Goal: Information Seeking & Learning: Find contact information

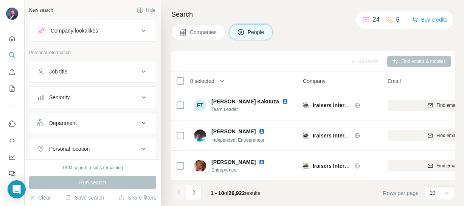
click at [98, 30] on div "Company lookalikes" at bounding box center [74, 31] width 47 height 8
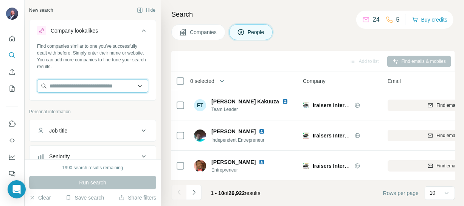
click at [87, 86] on input "text" at bounding box center [92, 86] width 111 height 14
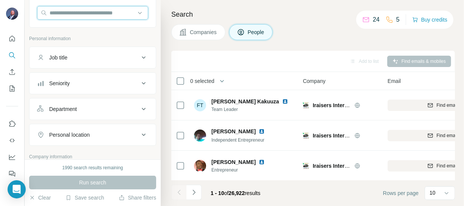
scroll to position [82, 0]
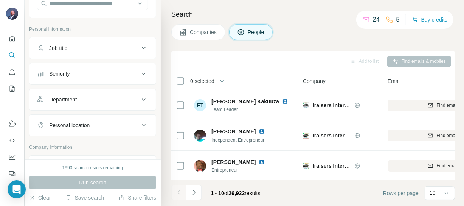
click at [112, 49] on div "Job title" at bounding box center [88, 48] width 102 height 8
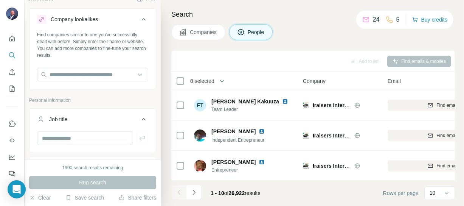
scroll to position [11, 0]
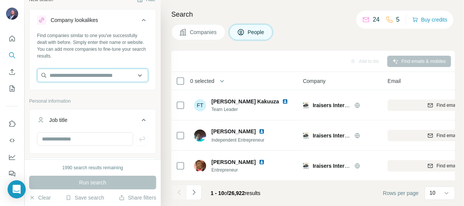
click at [88, 75] on input "text" at bounding box center [92, 75] width 111 height 14
click at [90, 76] on input "text" at bounding box center [92, 75] width 111 height 14
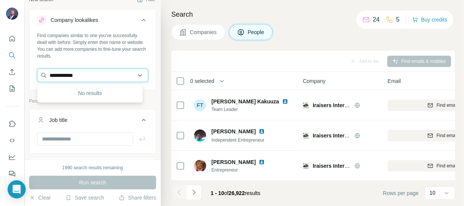
type input "**********"
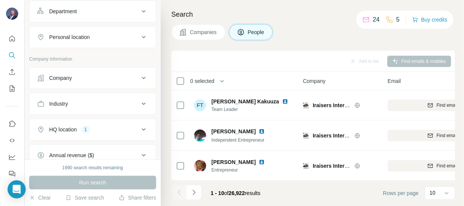
scroll to position [189, 0]
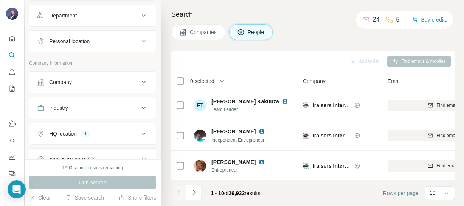
click at [139, 132] on icon at bounding box center [143, 133] width 9 height 9
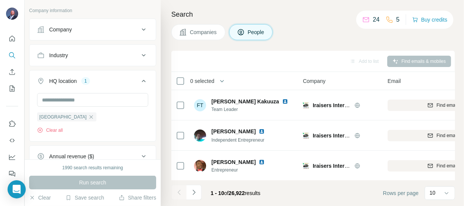
scroll to position [245, 0]
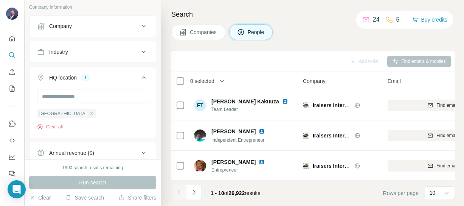
click at [53, 124] on button "Clear all" at bounding box center [50, 126] width 26 height 7
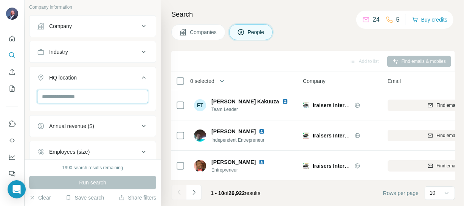
click at [68, 96] on input "text" at bounding box center [92, 97] width 111 height 14
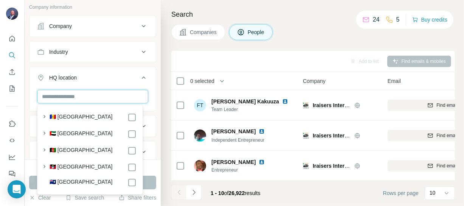
click at [110, 92] on input "text" at bounding box center [92, 97] width 111 height 14
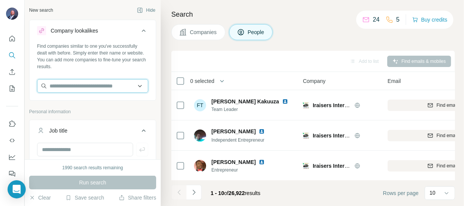
click at [105, 87] on input "text" at bounding box center [92, 86] width 111 height 14
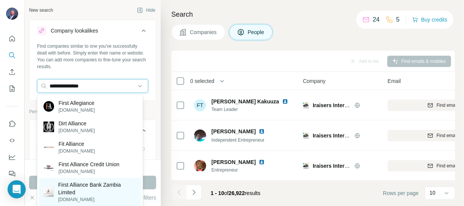
type input "**********"
click at [82, 189] on p "First Alliance Bank Zambia Limited" at bounding box center [97, 188] width 79 height 15
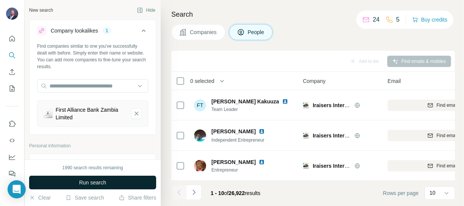
click at [85, 181] on span "Run search" at bounding box center [92, 182] width 27 height 8
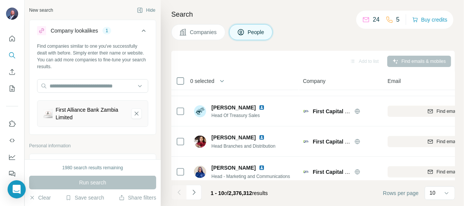
scroll to position [216, 0]
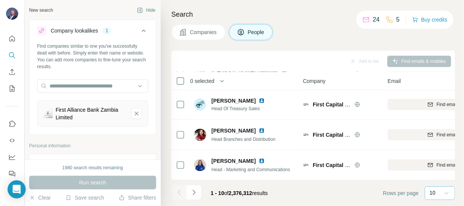
click at [444, 192] on icon at bounding box center [447, 193] width 8 height 8
click at [61, 113] on div "First Alliance Bank Zambia Limited" at bounding box center [91, 113] width 70 height 15
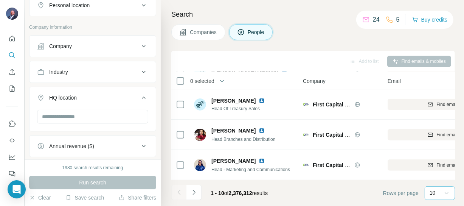
scroll to position [266, 0]
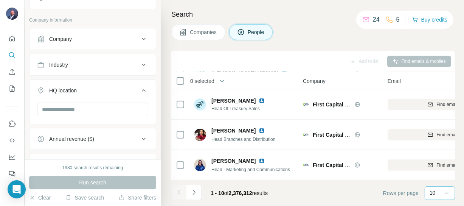
click at [98, 36] on div "Company" at bounding box center [88, 39] width 102 height 8
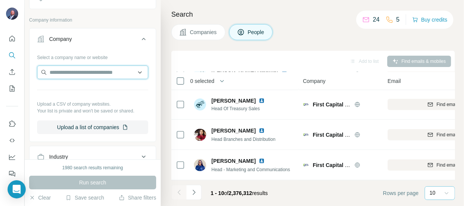
click at [83, 72] on input "text" at bounding box center [92, 72] width 111 height 14
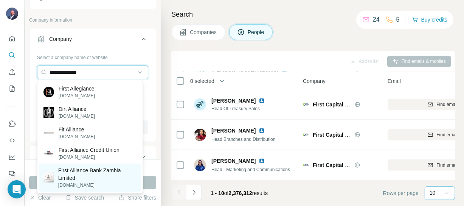
type input "**********"
click at [71, 169] on p "First Alliance Bank Zambia Limited" at bounding box center [97, 173] width 79 height 15
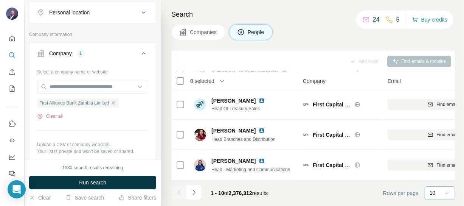
scroll to position [281, 0]
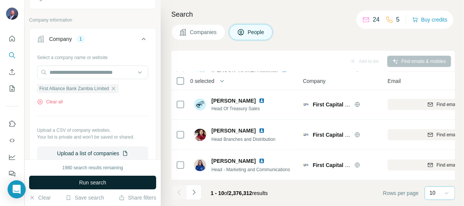
click at [98, 186] on button "Run search" at bounding box center [92, 182] width 127 height 14
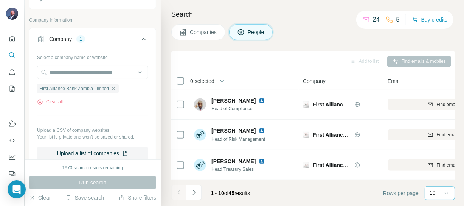
click at [448, 192] on icon at bounding box center [447, 193] width 8 height 8
click at [435, 138] on p "60" at bounding box center [434, 135] width 6 height 8
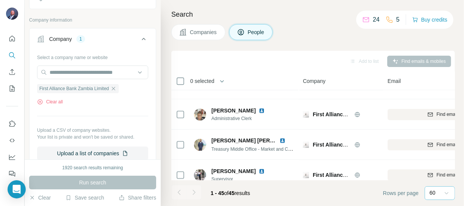
scroll to position [979, 0]
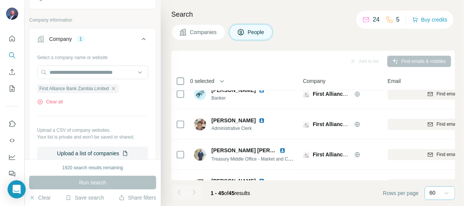
click at [194, 192] on div at bounding box center [193, 192] width 15 height 15
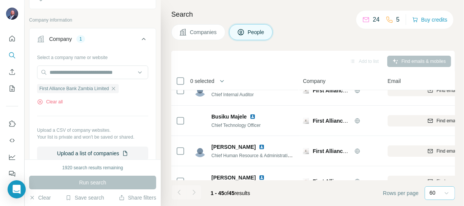
scroll to position [0, 0]
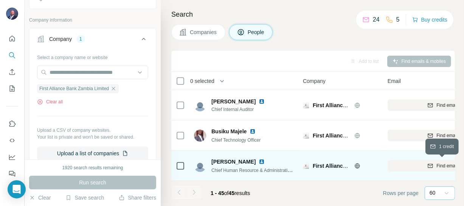
click at [439, 164] on span "Find email" at bounding box center [446, 165] width 21 height 7
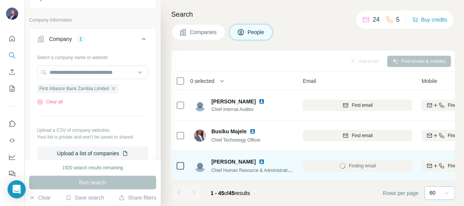
scroll to position [0, 96]
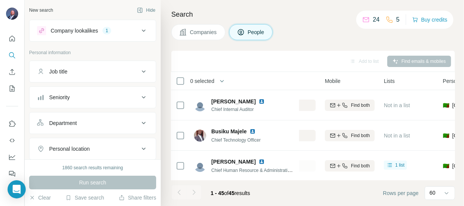
scroll to position [0, 199]
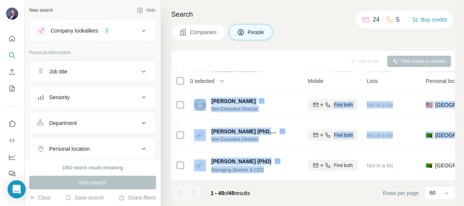
drag, startPoint x: 306, startPoint y: 174, endPoint x: 332, endPoint y: 178, distance: 26.4
click at [332, 178] on div "0 selected People Company Email Mobile Lists Personal location Seniority Depart…" at bounding box center [313, 126] width 284 height 108
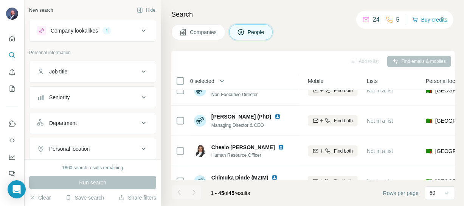
click at [309, 198] on footer "1 - 45 of 45 results Rows per page 60" at bounding box center [313, 193] width 284 height 26
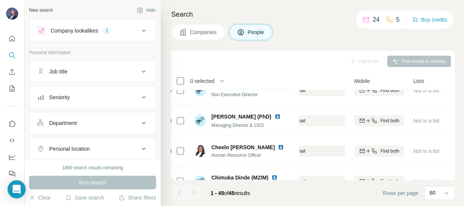
scroll to position [378, 149]
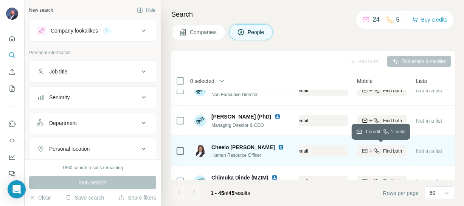
click at [393, 149] on span "Find both" at bounding box center [392, 150] width 19 height 7
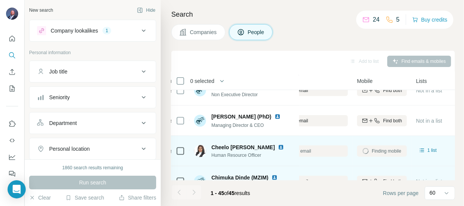
drag, startPoint x: 327, startPoint y: 176, endPoint x: 375, endPoint y: 172, distance: 47.8
click at [0, 0] on tr "Chimuka Dinde (MZIM) Marketing Officer First Alliance Bank Zambia Limited Find …" at bounding box center [0, 0] width 0 height 0
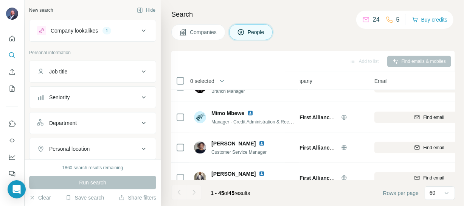
scroll to position [658, 13]
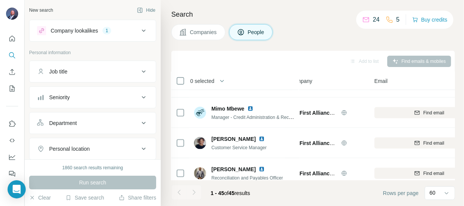
click at [139, 69] on icon at bounding box center [143, 71] width 9 height 9
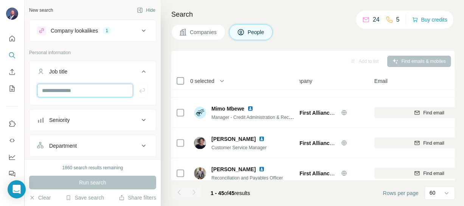
click at [116, 88] on input "text" at bounding box center [85, 91] width 96 height 14
type input "**********"
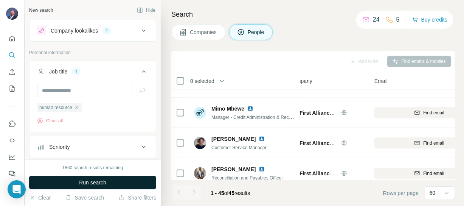
click at [112, 181] on button "Run search" at bounding box center [92, 182] width 127 height 14
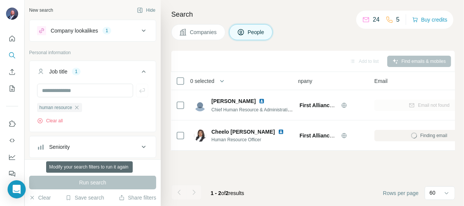
scroll to position [0, 13]
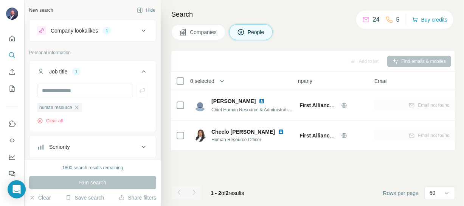
drag, startPoint x: 335, startPoint y: 183, endPoint x: 284, endPoint y: 151, distance: 60.4
click at [284, 151] on div "Add to list Find emails & mobiles 0 selected People Company Email Mobile Lists …" at bounding box center [313, 128] width 284 height 155
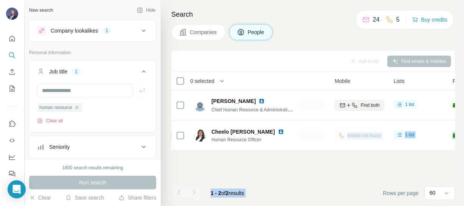
scroll to position [0, 162]
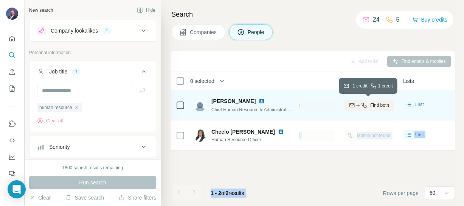
click at [380, 106] on span "Find both" at bounding box center [379, 105] width 19 height 7
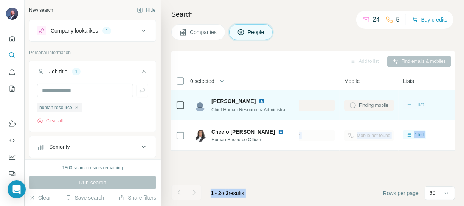
click at [419, 103] on span "1 list" at bounding box center [418, 104] width 9 height 7
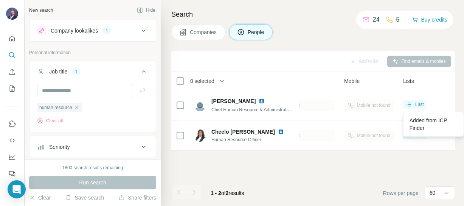
click at [139, 28] on icon at bounding box center [143, 30] width 9 height 9
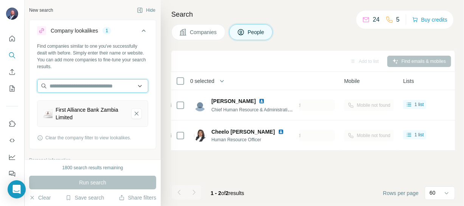
click at [96, 87] on input "text" at bounding box center [92, 86] width 111 height 14
type input "*"
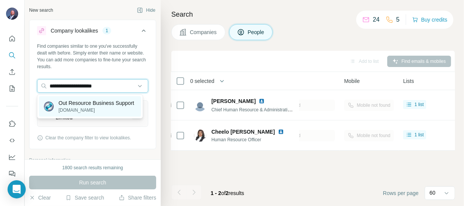
type input "**********"
click at [88, 104] on p "Out Resource Business Support" at bounding box center [97, 103] width 76 height 8
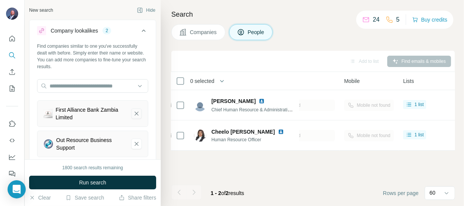
click at [133, 113] on icon "First Alliance Bank Zambia Limited-remove-button" at bounding box center [136, 114] width 7 height 8
click at [64, 118] on div "Out Resource Business Support" at bounding box center [90, 113] width 69 height 15
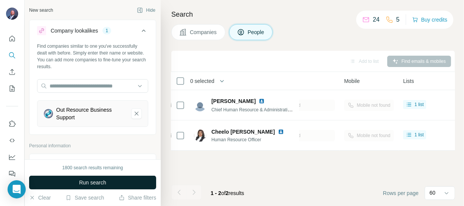
click at [95, 185] on span "Run search" at bounding box center [92, 182] width 27 height 8
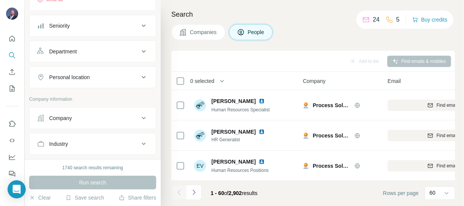
scroll to position [238, 0]
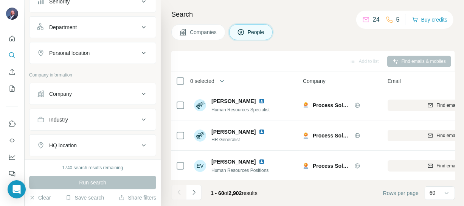
click at [121, 92] on div "Company" at bounding box center [88, 94] width 102 height 8
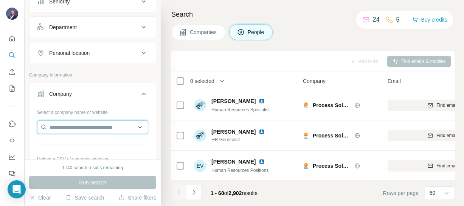
click at [97, 129] on input "text" at bounding box center [92, 127] width 111 height 14
type input "*"
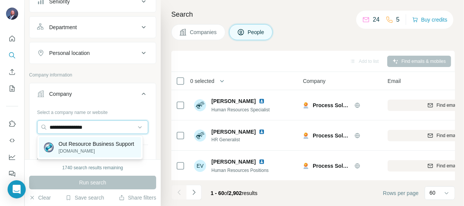
type input "**********"
click at [93, 144] on p "Out Resource Business Support" at bounding box center [97, 144] width 76 height 8
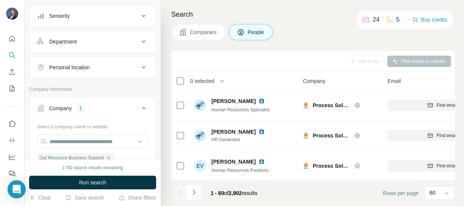
scroll to position [253, 0]
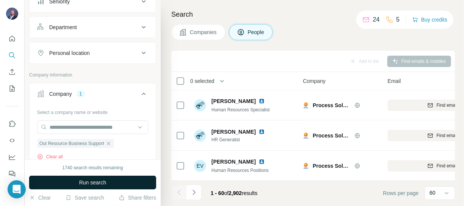
click at [103, 181] on span "Run search" at bounding box center [92, 182] width 27 height 8
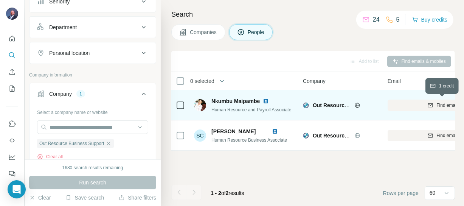
click at [432, 106] on icon "button" at bounding box center [430, 105] width 6 height 6
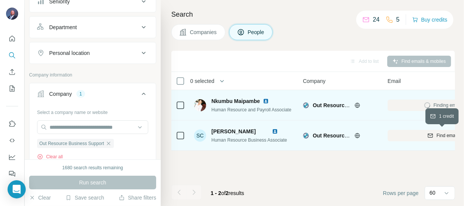
click at [433, 136] on div "Find email" at bounding box center [443, 135] width 110 height 7
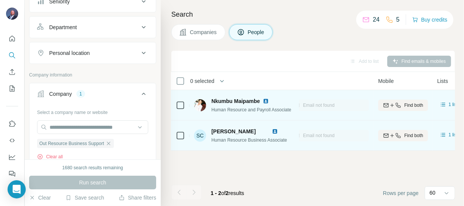
scroll to position [0, 198]
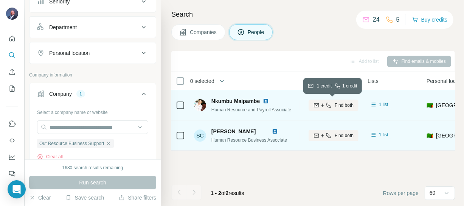
click at [331, 109] on button "Find both" at bounding box center [334, 104] width 50 height 11
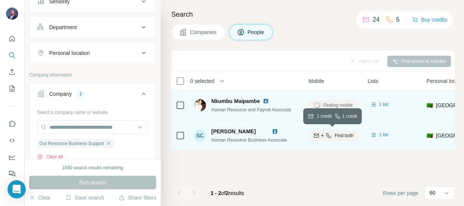
click at [332, 132] on div "Find both" at bounding box center [334, 135] width 50 height 7
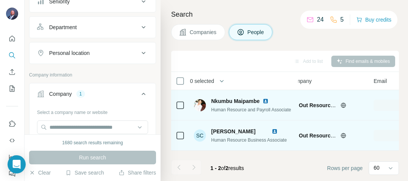
scroll to position [0, 0]
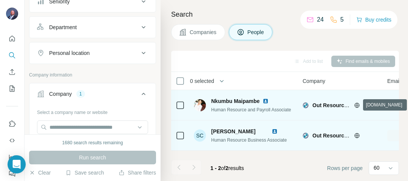
click at [358, 105] on icon at bounding box center [357, 104] width 2 height 5
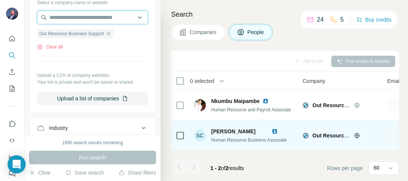
click at [88, 17] on input "text" at bounding box center [92, 18] width 111 height 14
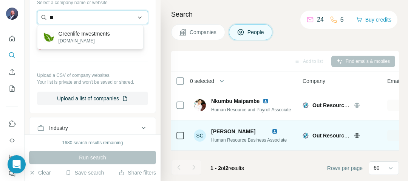
type input "*"
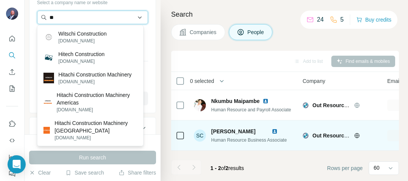
type input "*"
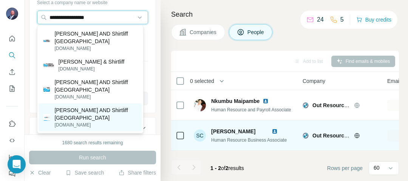
type input "**********"
click at [107, 106] on p "[PERSON_NAME] AND Shirtliff [GEOGRAPHIC_DATA]" at bounding box center [95, 113] width 83 height 15
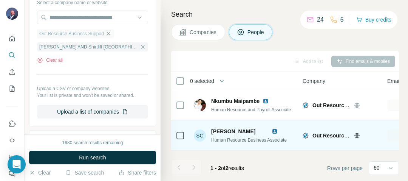
click at [110, 33] on icon "button" at bounding box center [108, 33] width 3 height 3
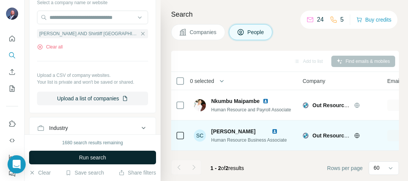
click at [109, 155] on button "Run search" at bounding box center [92, 157] width 127 height 14
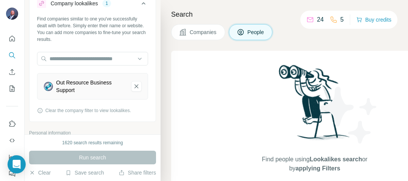
scroll to position [2, 0]
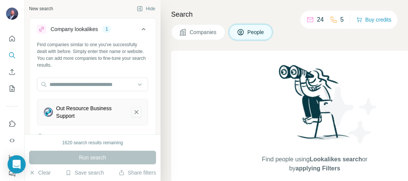
click at [133, 112] on icon "Out Resource Business Support-remove-button" at bounding box center [136, 112] width 7 height 8
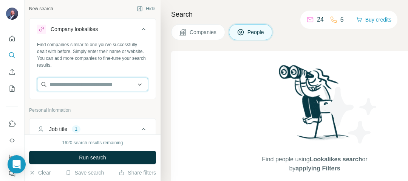
click at [94, 83] on input "text" at bounding box center [92, 85] width 111 height 14
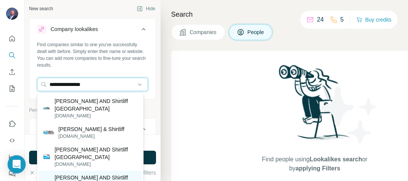
type input "**********"
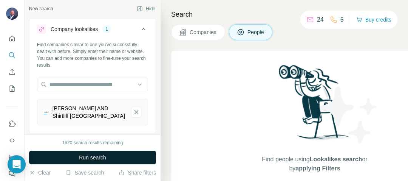
click at [89, 157] on span "Run search" at bounding box center [92, 158] width 27 height 8
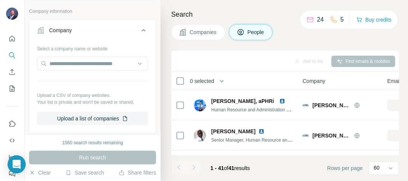
scroll to position [312, 0]
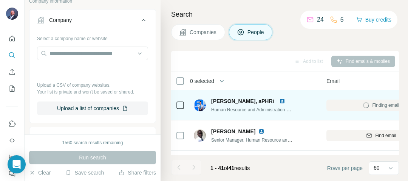
scroll to position [31, 61]
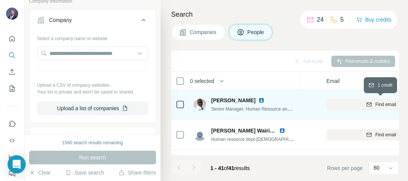
click at [377, 107] on span "Find email" at bounding box center [385, 104] width 21 height 7
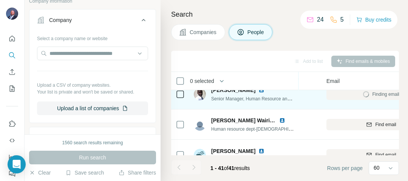
scroll to position [57, 61]
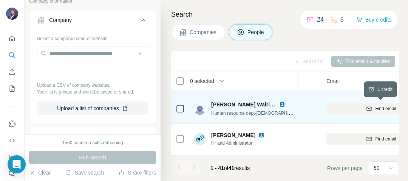
click at [368, 109] on icon "button" at bounding box center [369, 108] width 6 height 6
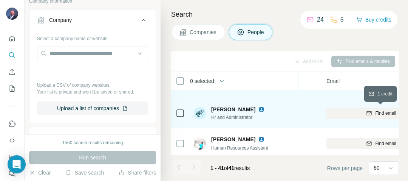
click at [371, 115] on icon "button" at bounding box center [369, 113] width 6 height 6
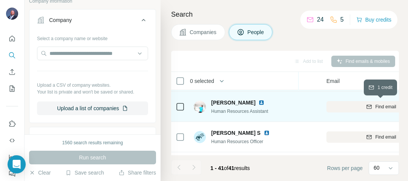
click at [374, 109] on div "Find email" at bounding box center [382, 106] width 110 height 7
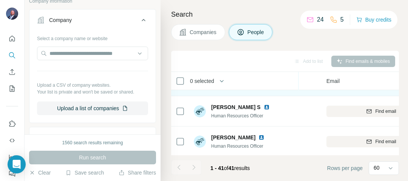
scroll to position [156, 61]
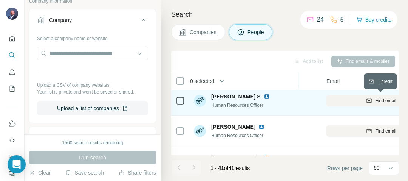
click at [376, 102] on span "Find email" at bounding box center [385, 100] width 21 height 7
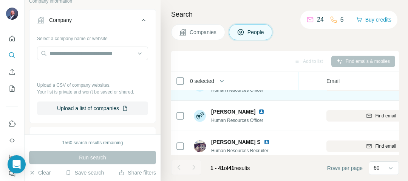
scroll to position [181, 61]
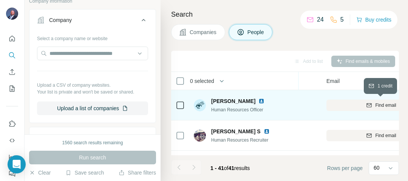
click at [375, 106] on span "Find email" at bounding box center [385, 105] width 21 height 7
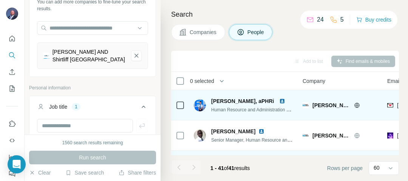
scroll to position [56, 0]
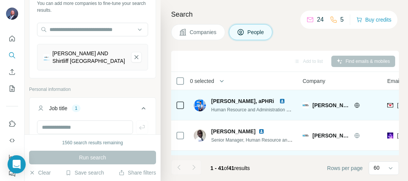
click at [64, 59] on div "[PERSON_NAME] AND Shirtliff [GEOGRAPHIC_DATA]" at bounding box center [89, 57] width 73 height 15
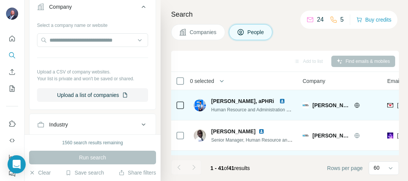
scroll to position [313, 0]
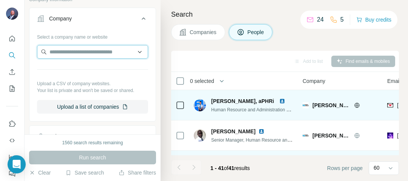
click at [104, 50] on input "text" at bounding box center [92, 52] width 111 height 14
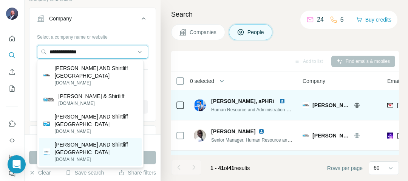
type input "**********"
click at [98, 141] on p "[PERSON_NAME] AND Shirtliff [GEOGRAPHIC_DATA]" at bounding box center [95, 148] width 83 height 15
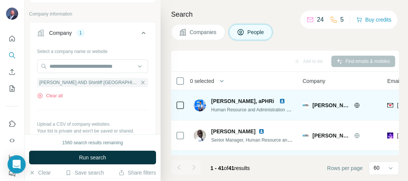
scroll to position [328, 0]
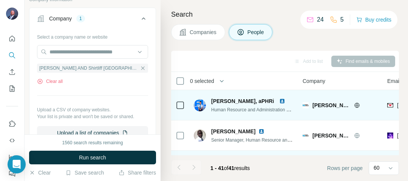
click at [98, 159] on span "Run search" at bounding box center [92, 158] width 27 height 8
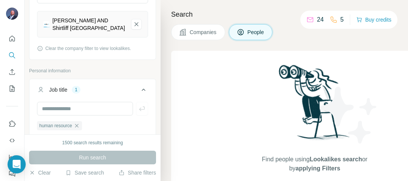
scroll to position [48, 0]
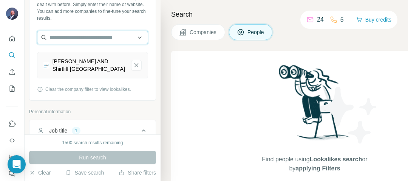
click at [126, 38] on input "text" at bounding box center [92, 38] width 111 height 14
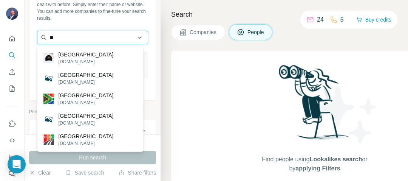
type input "*"
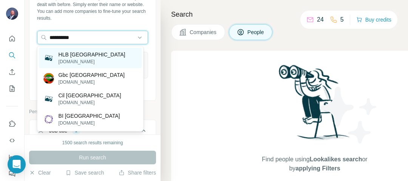
type input "**********"
click at [121, 59] on div "HLB Zambia [DOMAIN_NAME]" at bounding box center [90, 58] width 103 height 20
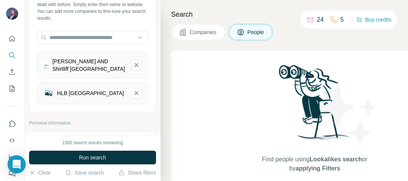
click at [134, 67] on icon "Davis AND Shirtliff Zambia-remove-button" at bounding box center [136, 65] width 7 height 8
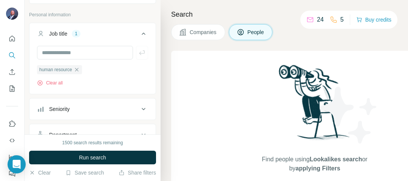
scroll to position [138, 0]
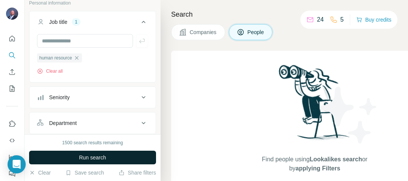
click at [109, 154] on button "Run search" at bounding box center [92, 157] width 127 height 14
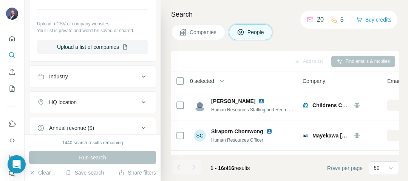
scroll to position [396, 0]
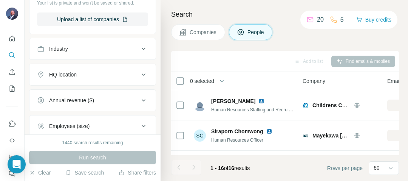
click at [142, 73] on icon at bounding box center [144, 74] width 4 height 2
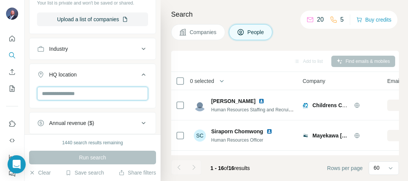
click at [111, 95] on input "text" at bounding box center [92, 94] width 111 height 14
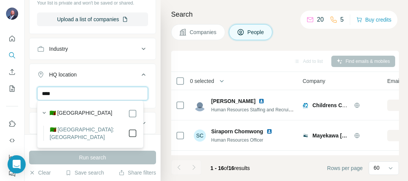
type input "****"
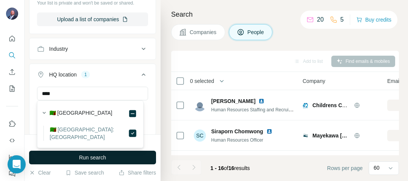
click at [121, 162] on button "Run search" at bounding box center [92, 157] width 127 height 14
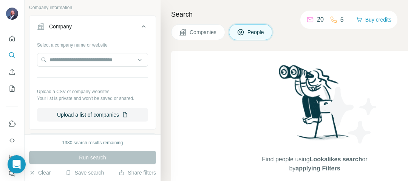
scroll to position [299, 0]
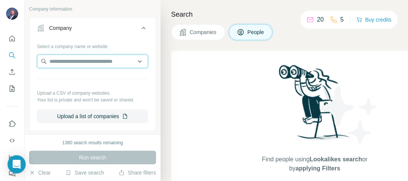
click at [84, 62] on input "text" at bounding box center [92, 61] width 111 height 14
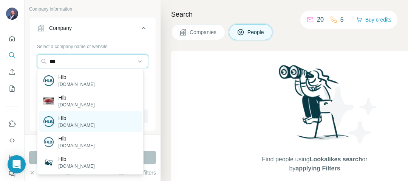
type input "***"
click at [90, 121] on div "Hlb [DOMAIN_NAME]" at bounding box center [90, 121] width 103 height 20
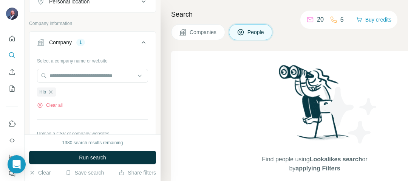
scroll to position [314, 0]
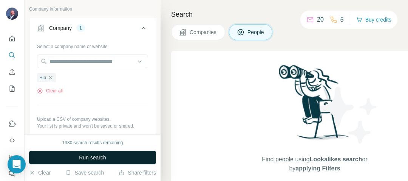
click at [98, 158] on span "Run search" at bounding box center [92, 158] width 27 height 8
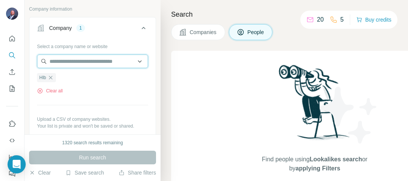
click at [126, 63] on input "text" at bounding box center [92, 61] width 111 height 14
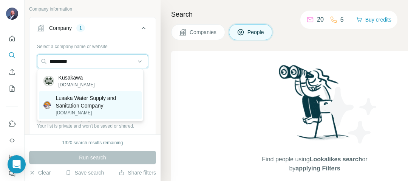
type input "*********"
click at [104, 103] on p "Lusaka Water Supply and Sanitation Company" at bounding box center [97, 101] width 82 height 15
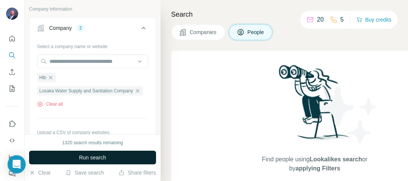
click at [101, 159] on span "Run search" at bounding box center [92, 158] width 27 height 8
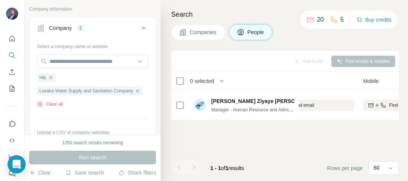
scroll to position [0, 118]
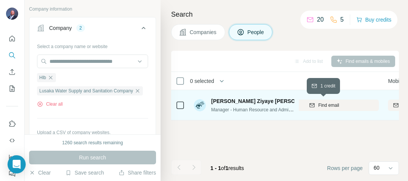
click at [318, 102] on span "Find email" at bounding box center [328, 105] width 21 height 7
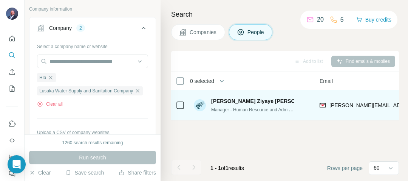
scroll to position [0, 68]
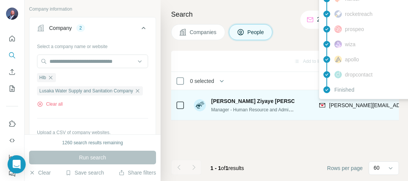
click at [381, 104] on span "[PERSON_NAME][EMAIL_ADDRESS][DOMAIN_NAME]" at bounding box center [395, 105] width 133 height 6
drag, startPoint x: 358, startPoint y: 103, endPoint x: 336, endPoint y: 105, distance: 21.7
click at [336, 105] on span "[PERSON_NAME][EMAIL_ADDRESS][DOMAIN_NAME]" at bounding box center [395, 105] width 133 height 6
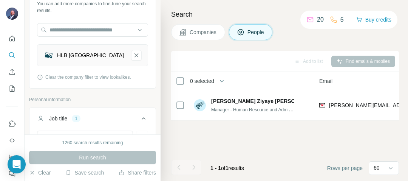
scroll to position [54, 0]
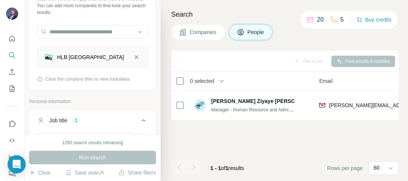
click at [85, 56] on div "HLB [GEOGRAPHIC_DATA]" at bounding box center [90, 57] width 67 height 8
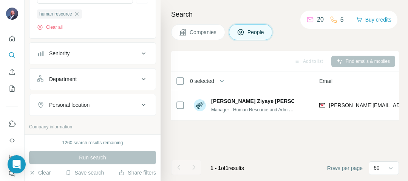
scroll to position [310, 0]
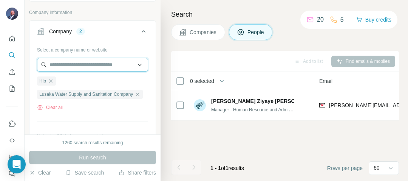
click at [103, 62] on input "text" at bounding box center [92, 65] width 111 height 14
type input "*"
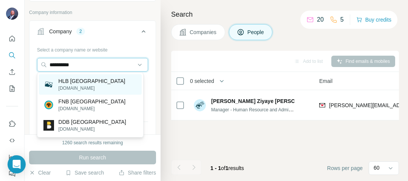
type input "**********"
click at [103, 84] on div "HLB Zambia [DOMAIN_NAME]" at bounding box center [90, 84] width 103 height 20
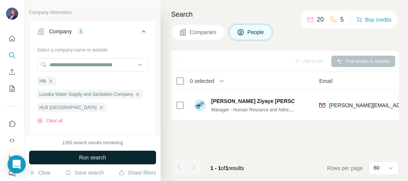
click at [104, 159] on span "Run search" at bounding box center [92, 158] width 27 height 8
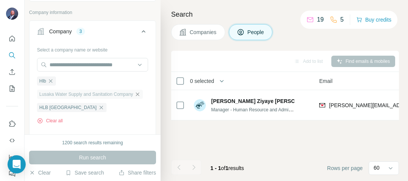
click at [138, 92] on icon "button" at bounding box center [138, 94] width 6 height 6
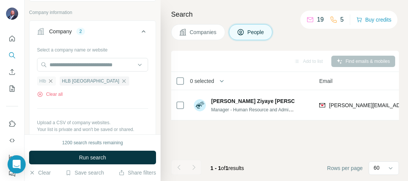
click at [50, 80] on icon "button" at bounding box center [51, 81] width 6 height 6
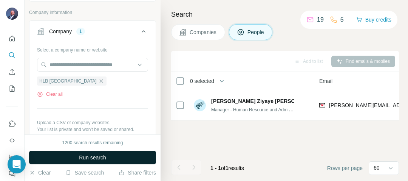
click at [90, 157] on span "Run search" at bounding box center [92, 158] width 27 height 8
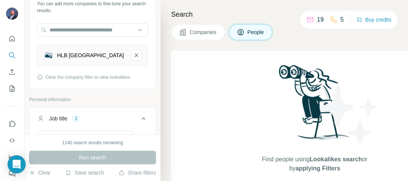
scroll to position [37, 0]
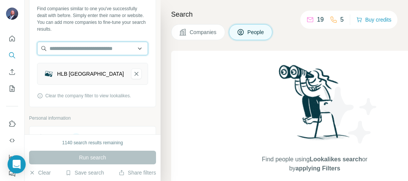
click at [119, 49] on input "text" at bounding box center [92, 49] width 111 height 14
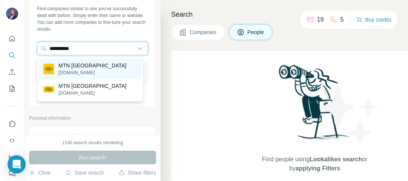
type input "**********"
click at [110, 76] on div "MTN [GEOGRAPHIC_DATA] [DOMAIN_NAME]" at bounding box center [90, 69] width 103 height 20
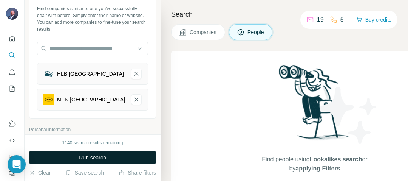
click at [110, 159] on button "Run search" at bounding box center [92, 157] width 127 height 14
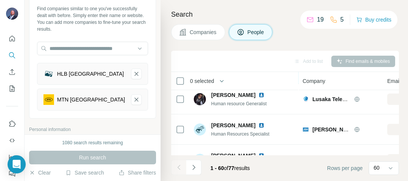
scroll to position [48, 0]
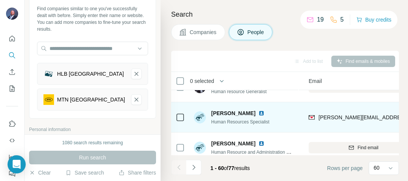
scroll to position [48, 80]
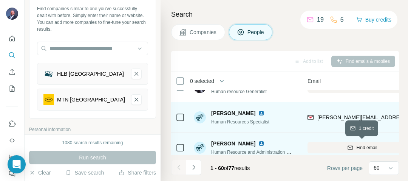
click at [362, 147] on span "Find email" at bounding box center [367, 147] width 21 height 7
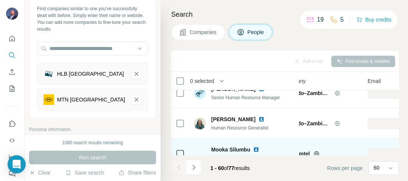
scroll to position [194, 26]
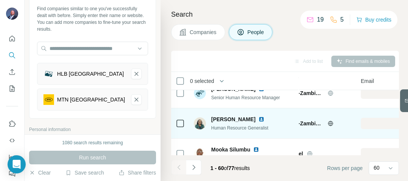
click at [388, 122] on div "Find email" at bounding box center [416, 123] width 110 height 7
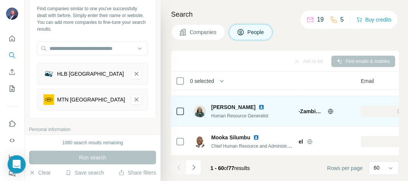
scroll to position [218, 26]
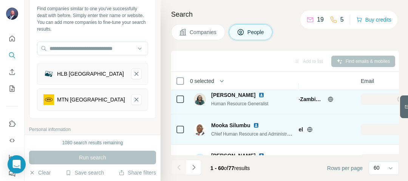
click at [383, 126] on div "Find email" at bounding box center [416, 129] width 110 height 7
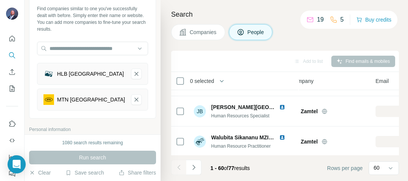
scroll to position [327, 14]
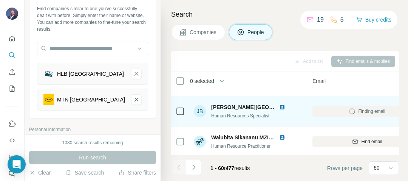
scroll to position [327, 92]
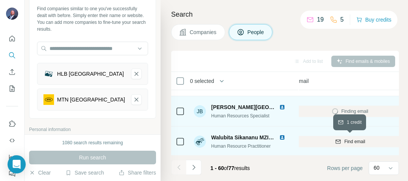
click at [340, 141] on icon "button" at bounding box center [338, 141] width 6 height 6
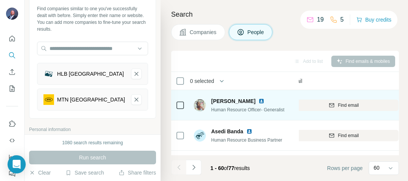
scroll to position [484, 100]
click at [331, 107] on icon "button" at bounding box center [330, 105] width 6 height 6
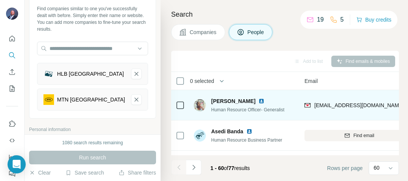
scroll to position [484, 80]
click at [133, 73] on icon "HLB Zambia-remove-button" at bounding box center [136, 74] width 7 height 8
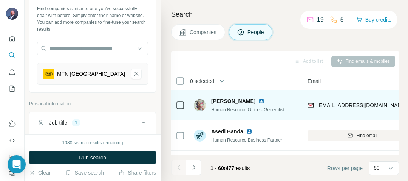
click at [133, 73] on icon "MTN Zambia-remove-button" at bounding box center [136, 74] width 7 height 8
click at [132, 100] on p "Personal information" at bounding box center [92, 103] width 127 height 7
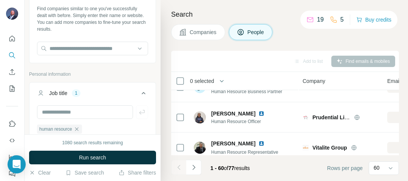
scroll to position [569, 0]
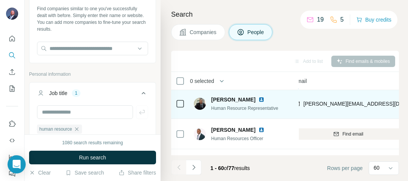
scroll to position [584, 94]
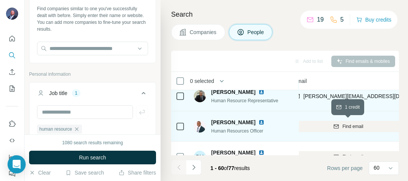
click at [347, 129] on span "Find email" at bounding box center [353, 126] width 21 height 7
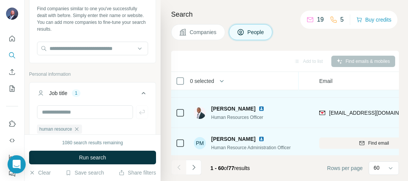
scroll to position [597, 109]
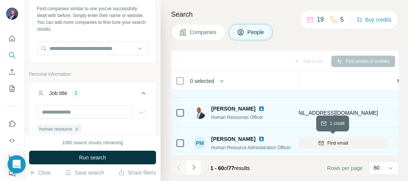
click at [321, 143] on icon "button" at bounding box center [321, 143] width 6 height 6
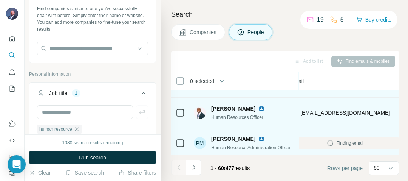
scroll to position [597, 60]
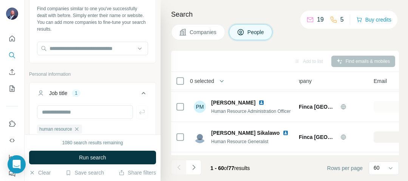
scroll to position [634, 0]
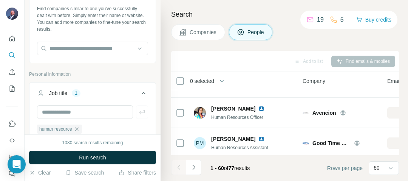
scroll to position [718, 0]
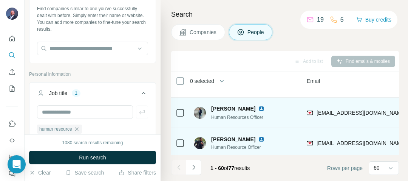
scroll to position [783, 81]
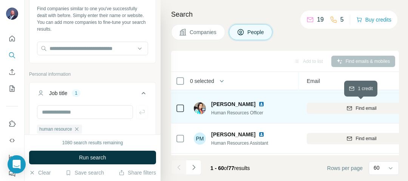
click at [337, 105] on div "Find email" at bounding box center [362, 108] width 110 height 7
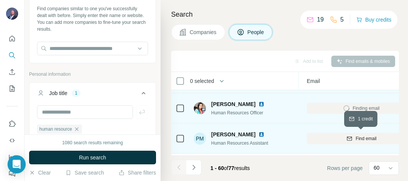
click at [351, 135] on icon "button" at bounding box center [350, 138] width 6 height 6
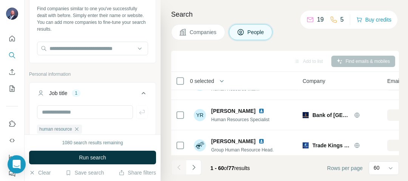
scroll to position [1642, 0]
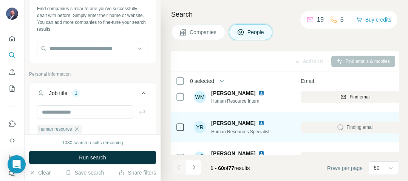
scroll to position [1642, 96]
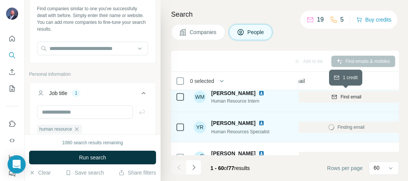
click at [337, 97] on icon "button" at bounding box center [335, 97] width 6 height 6
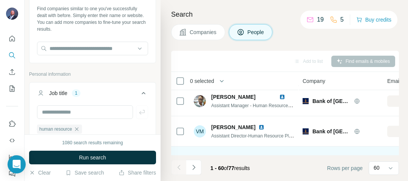
scroll to position [1565, 0]
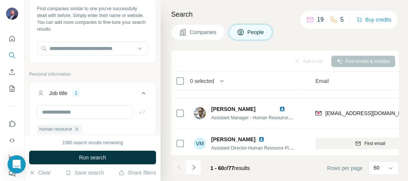
scroll to position [1565, 80]
